Goal: Transaction & Acquisition: Purchase product/service

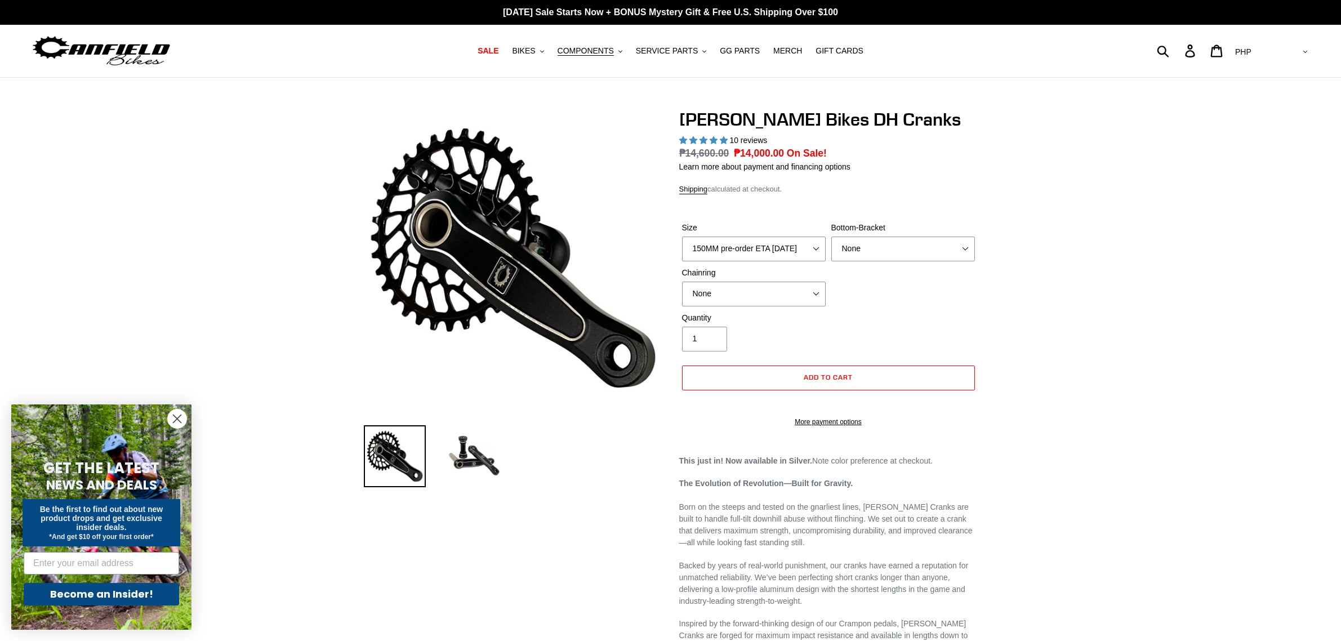
select select "highest-rating"
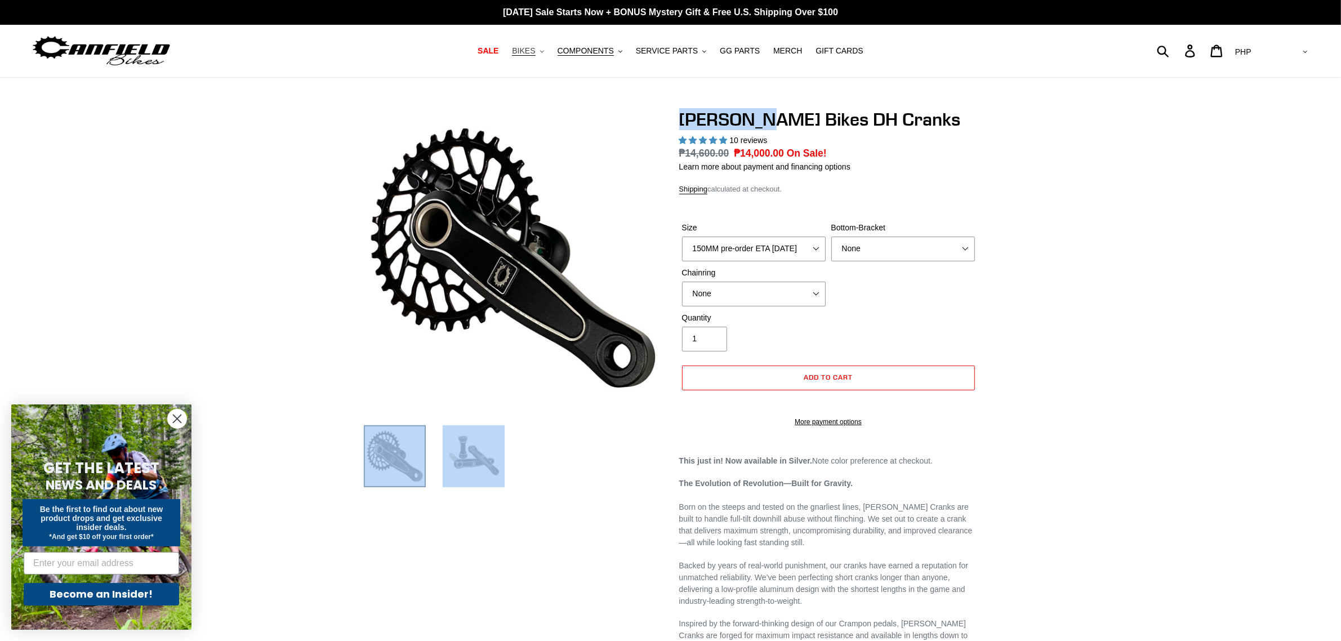
click at [549, 53] on button "BIKES .cls-1{fill:#231f20}" at bounding box center [527, 50] width 43 height 15
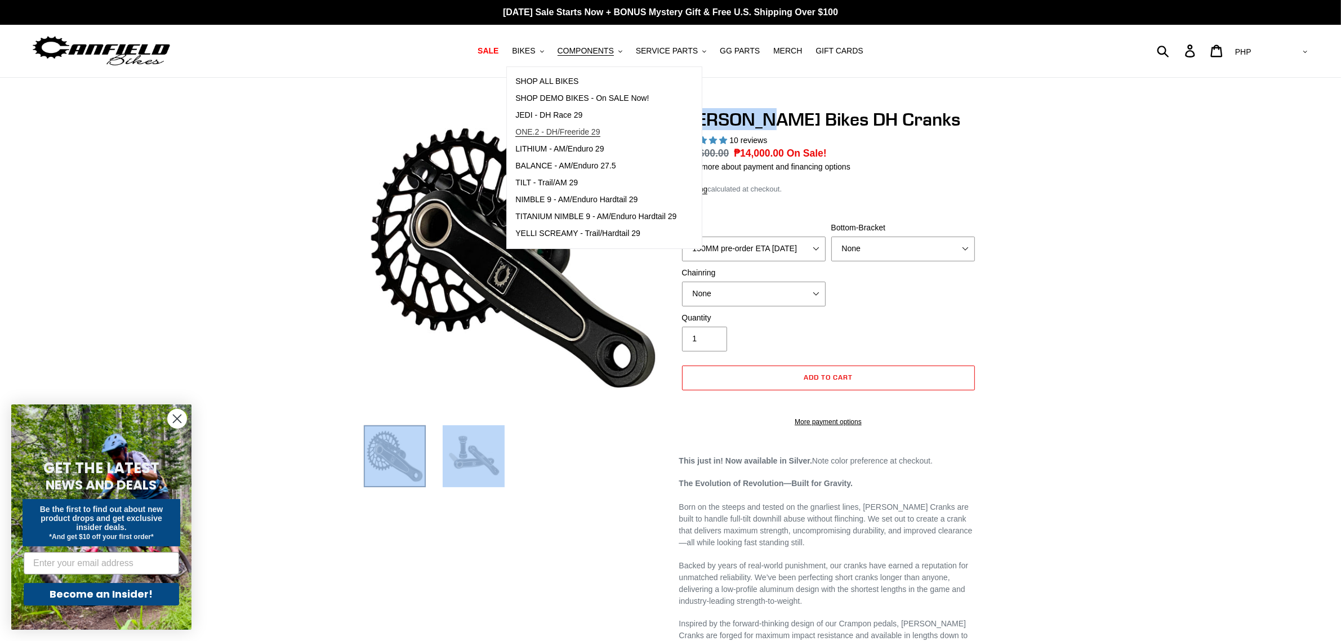
click at [575, 128] on span "ONE.2 - DH/Freeride 29" at bounding box center [557, 132] width 84 height 10
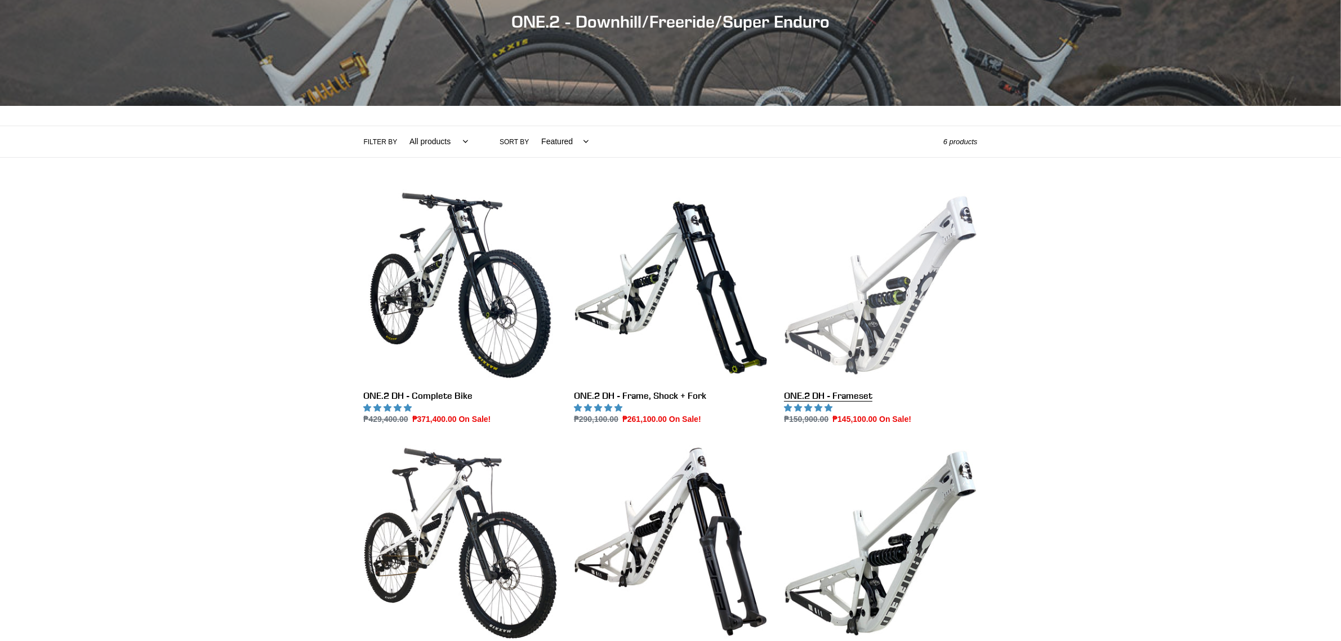
click at [885, 305] on link "ONE.2 DH - Frameset" at bounding box center [880, 307] width 193 height 237
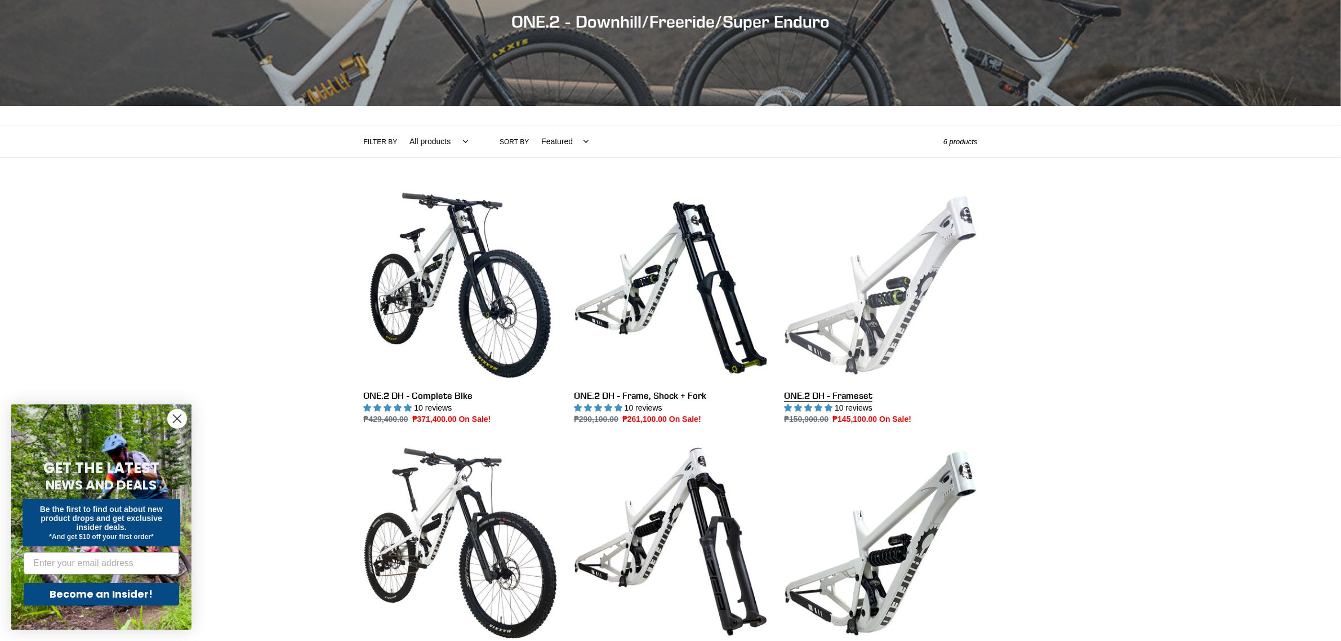
scroll to position [422, 0]
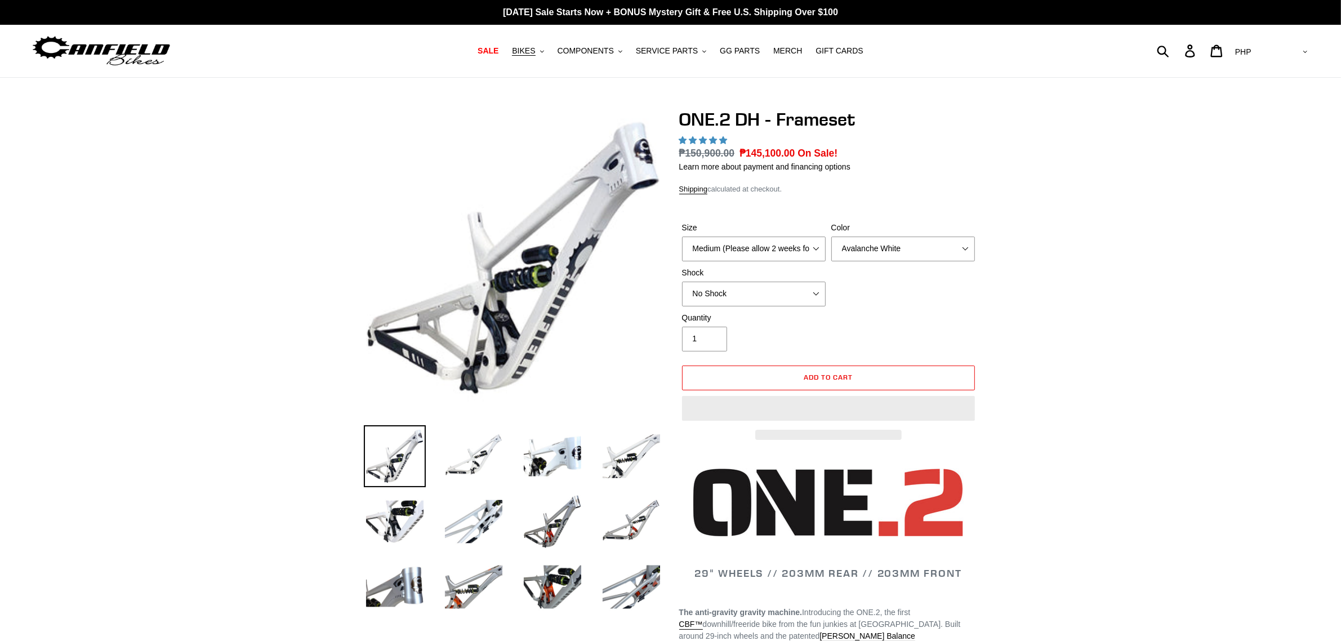
click at [785, 306] on div "Size Medium (Please allow 2 weeks for delivery) Large (Sold Out) Color Avalanch…" at bounding box center [828, 267] width 298 height 90
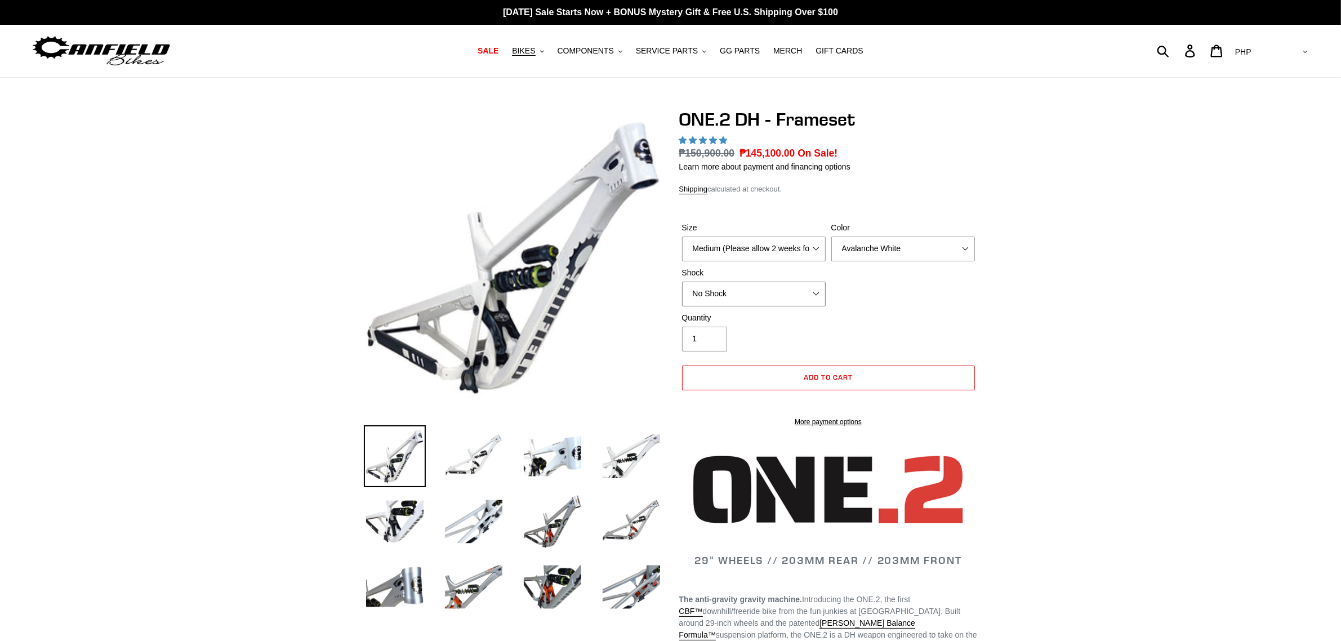
click at [787, 300] on select "No Shock Fox DHX2 Coil RockShox Vivid Coil EXT Storia LOK V3 (Custom Order)" at bounding box center [754, 294] width 144 height 25
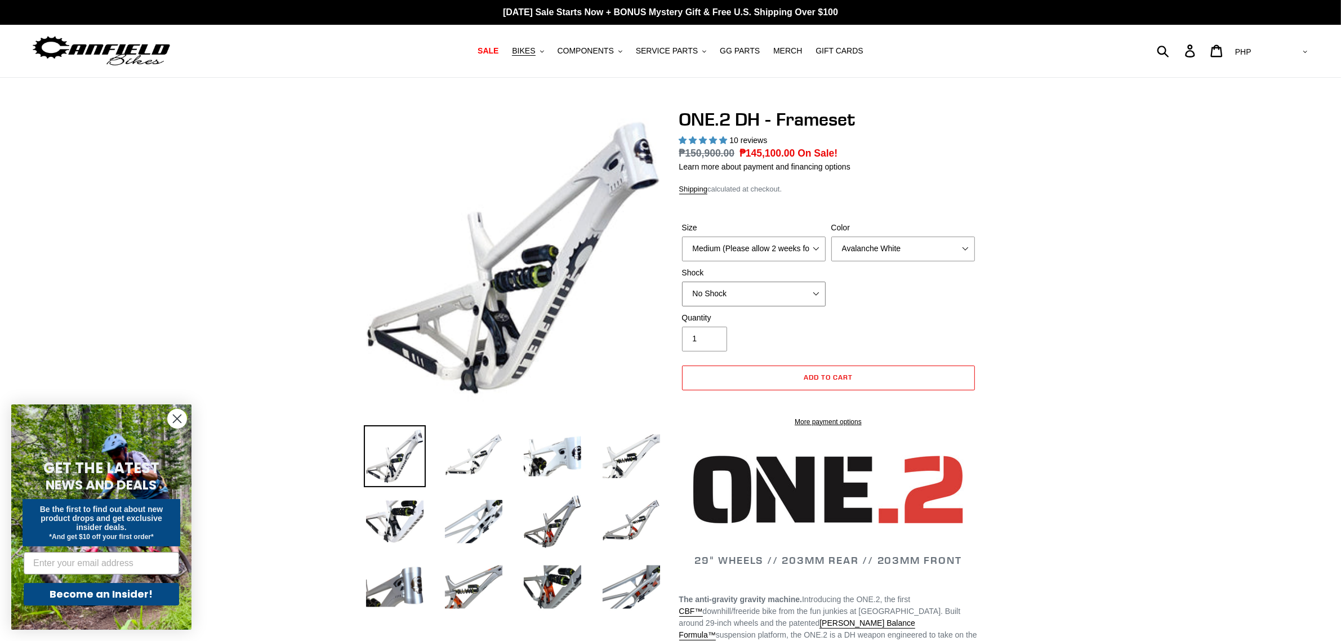
select select "highest-rating"
select select "RockShox Vivid Coil"
click at [682, 282] on select "No Shock Fox DHX2 Coil RockShox Vivid Coil EXT Storia LOK V3 (Custom Order)" at bounding box center [754, 294] width 144 height 25
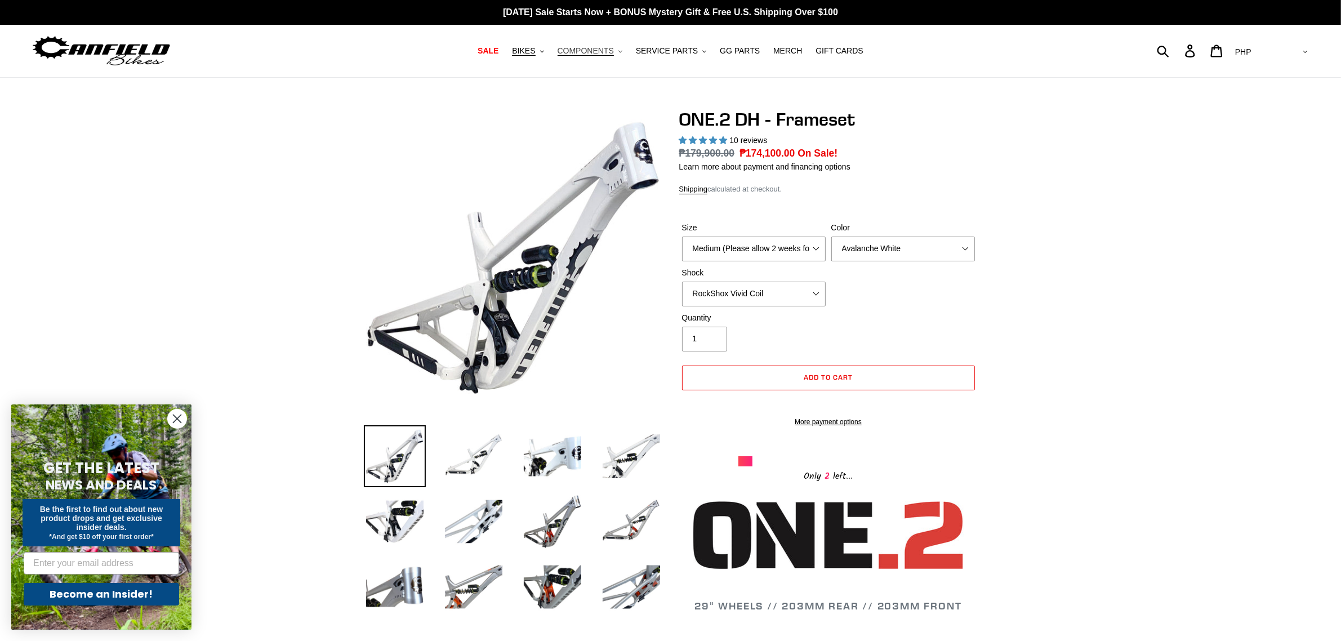
click at [586, 51] on span "COMPONENTS" at bounding box center [585, 51] width 56 height 10
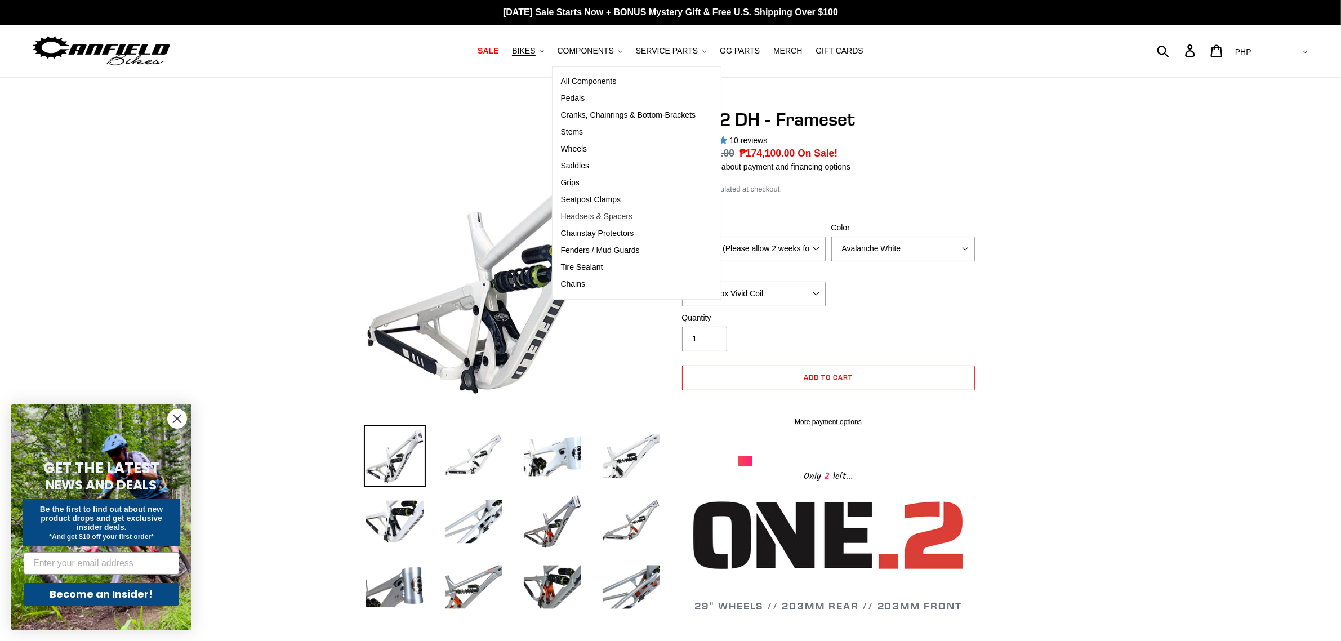
click at [612, 221] on span "Headsets & Spacers" at bounding box center [597, 217] width 72 height 10
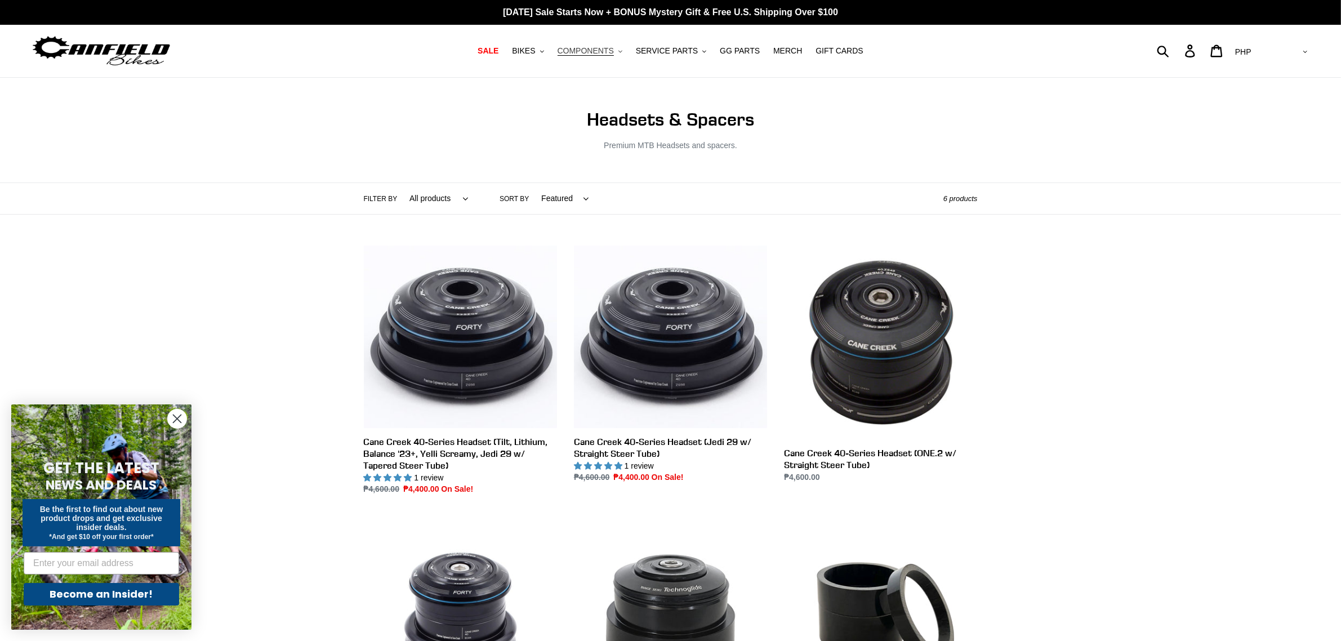
click at [590, 48] on span "COMPONENTS" at bounding box center [585, 51] width 56 height 10
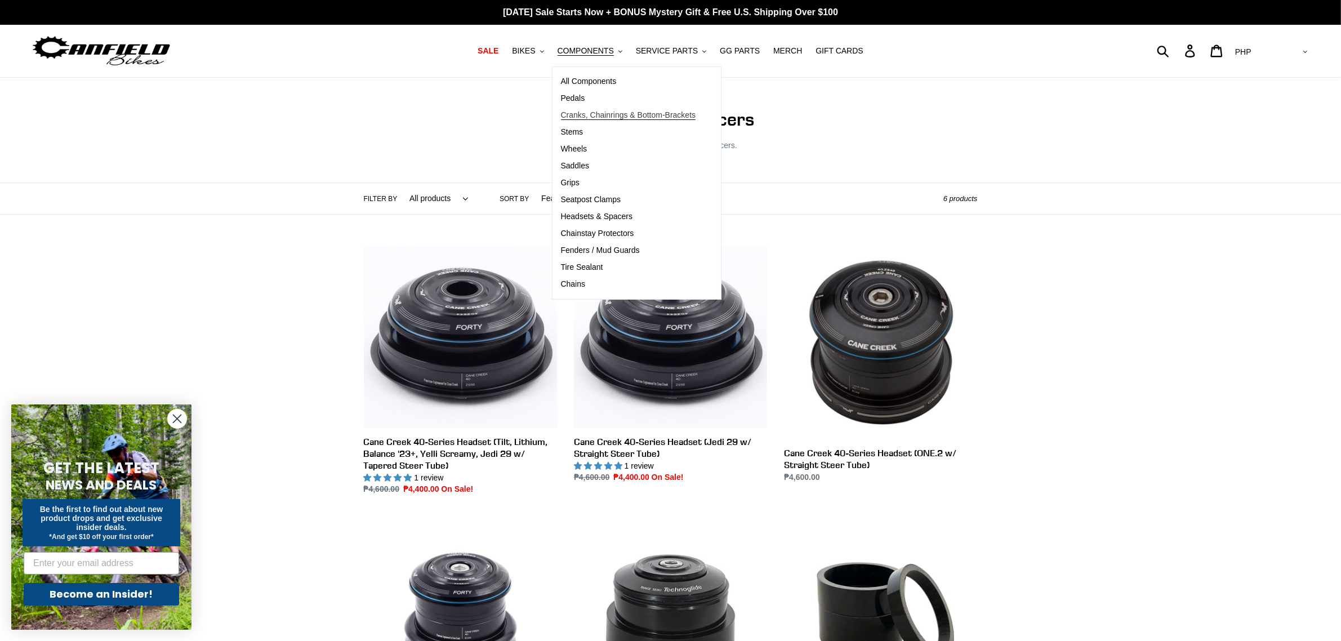
click at [648, 113] on span "Cranks, Chainrings & Bottom-Brackets" at bounding box center [628, 115] width 135 height 10
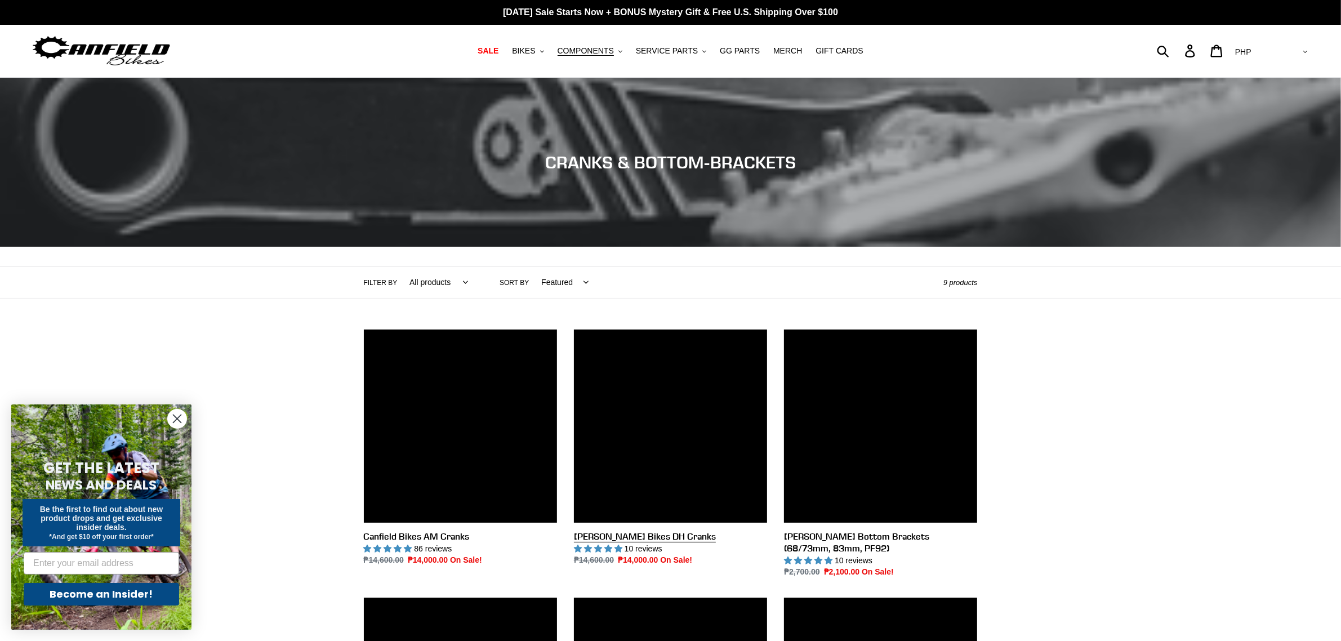
click at [711, 374] on link "[PERSON_NAME] Bikes DH Cranks" at bounding box center [670, 447] width 193 height 237
click at [625, 469] on link "[PERSON_NAME] Bikes DH Cranks" at bounding box center [670, 447] width 193 height 237
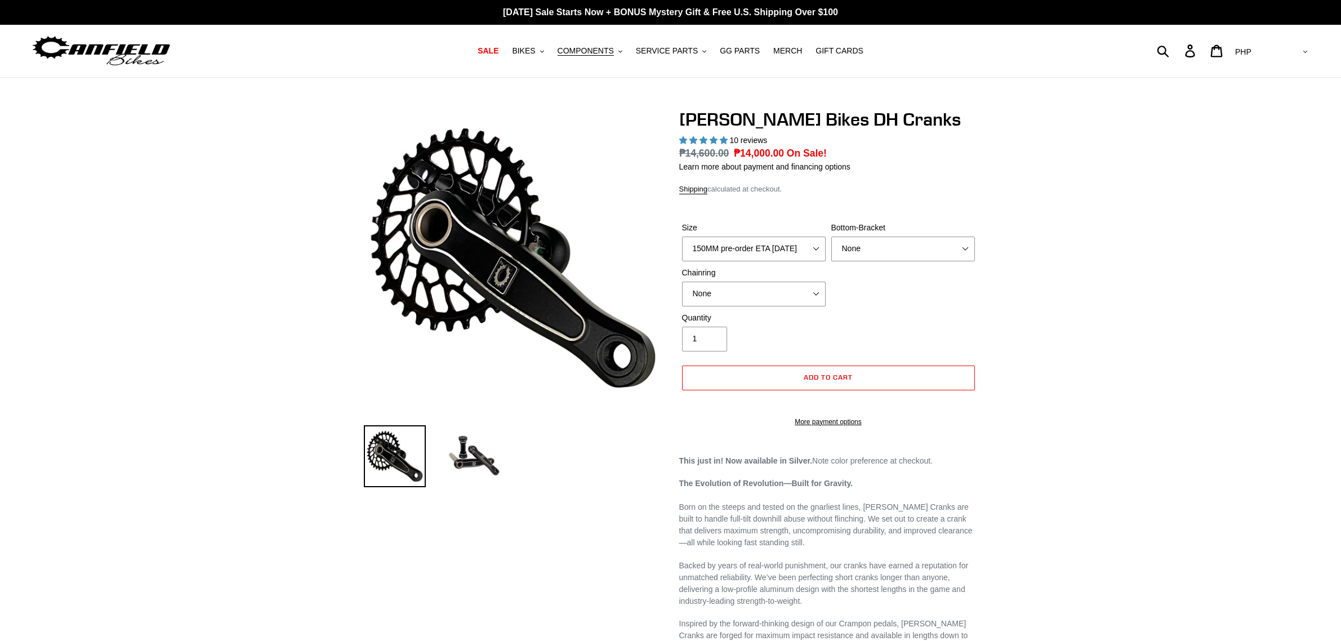
select select "highest-rating"
select select "155MM pre-order ETA [DATE]"
click at [682, 236] on select "150MM pre-order ETA [DATE] 155MM pre-order ETA [DATE] 160MM pre-order ETA [DATE…" at bounding box center [754, 248] width 144 height 25
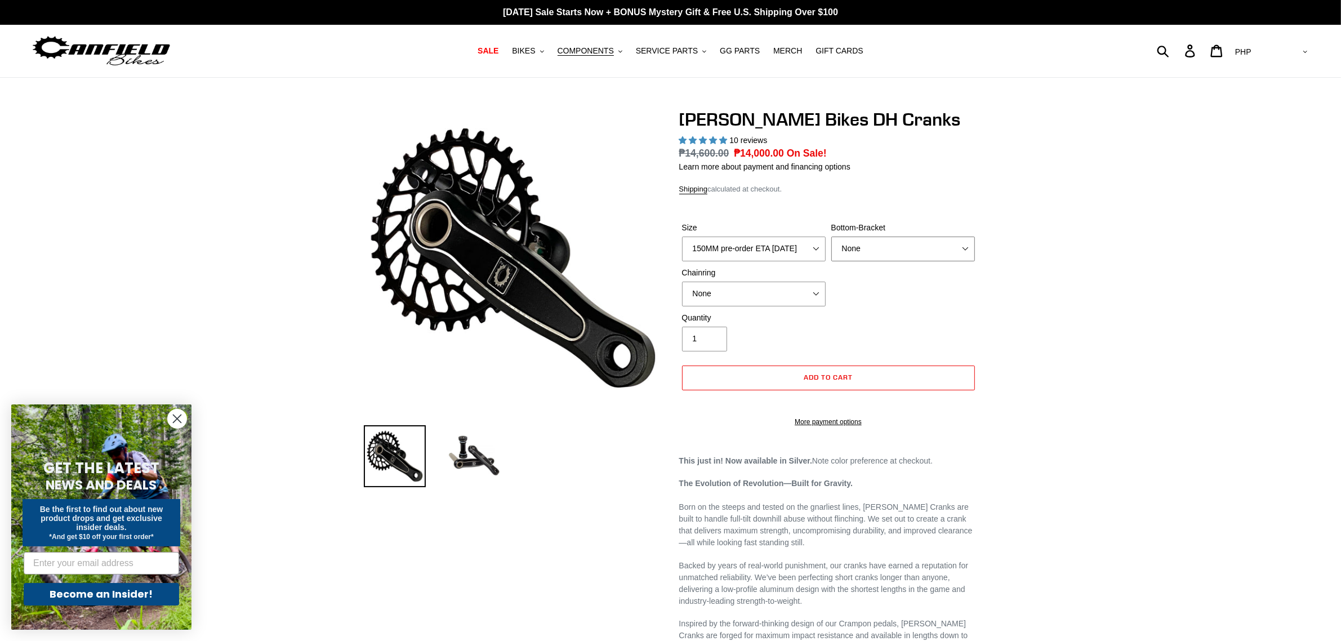
click at [870, 249] on select "None BSA Threaded 83mm" at bounding box center [903, 248] width 144 height 25
select select "BSA Threaded 83mm"
click at [831, 236] on select "None BSA Threaded 83mm" at bounding box center [903, 248] width 144 height 25
click at [772, 304] on select "None 34t Round" at bounding box center [754, 294] width 144 height 25
select select "34t Round"
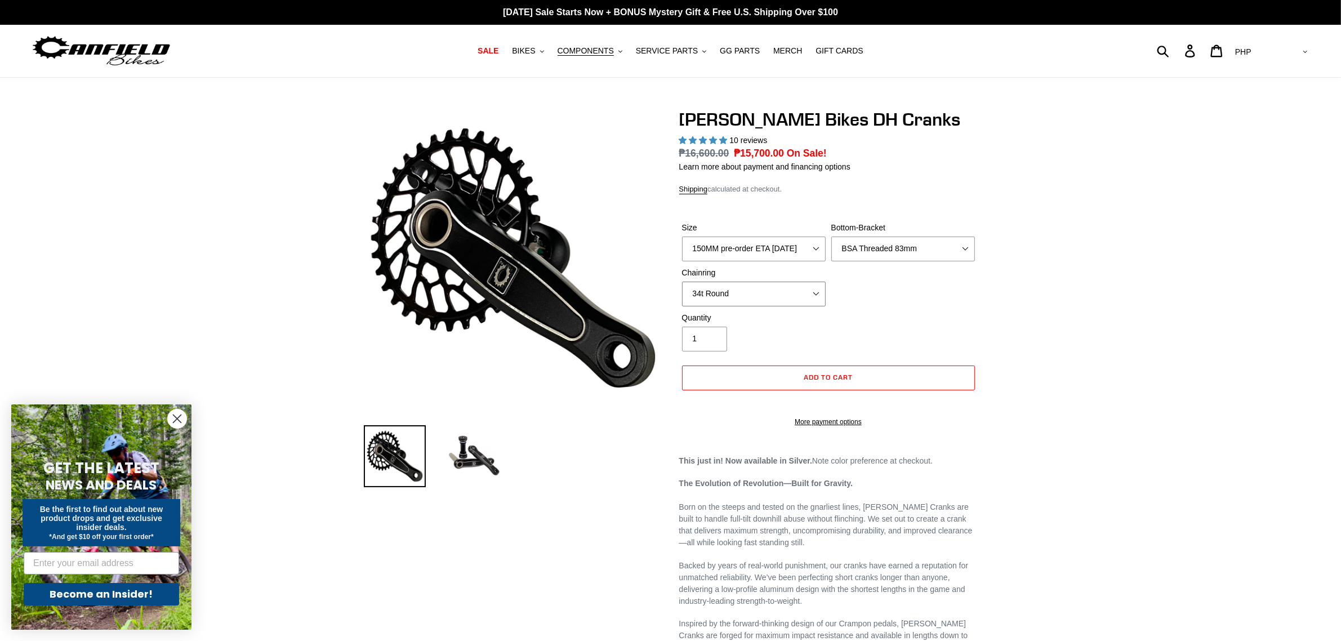
click at [682, 282] on select "None 34t Round" at bounding box center [754, 294] width 144 height 25
